Goal: Navigation & Orientation: Find specific page/section

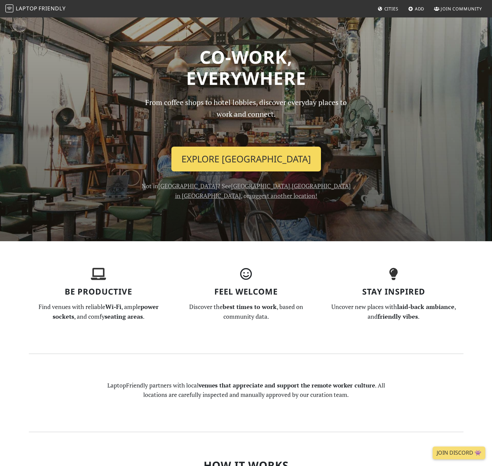
click at [251, 161] on link "Explore [GEOGRAPHIC_DATA]" at bounding box center [245, 158] width 149 height 25
